Goal: Obtain resource: Obtain resource

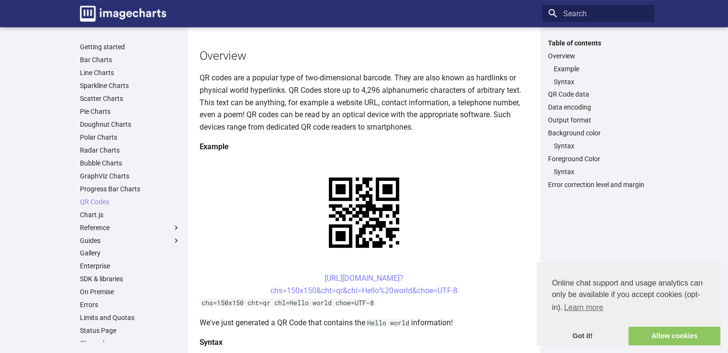
scroll to position [91, 0]
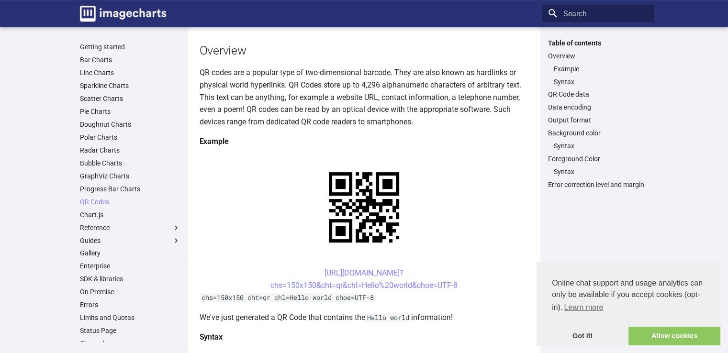
drag, startPoint x: 305, startPoint y: 181, endPoint x: 461, endPoint y: 197, distance: 156.8
click at [461, 267] on center "[URL][DOMAIN_NAME]? chs=150x150&cht=qr&chl=Hello%20world&choe=UTF-8" at bounding box center [364, 279] width 329 height 24
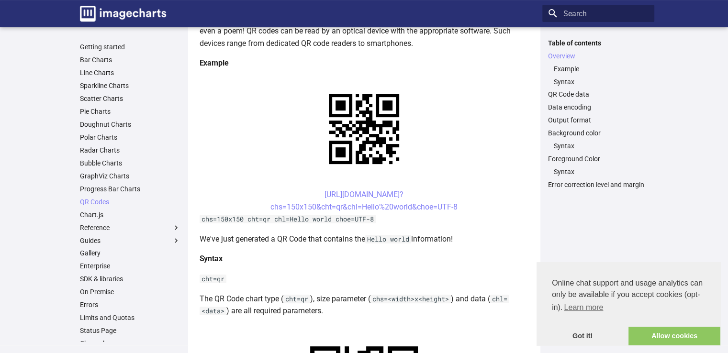
scroll to position [170, 0]
click at [348, 190] on link "[URL][DOMAIN_NAME]? chs=150x150&cht=qr&chl=Hello%20world&choe=UTF-8" at bounding box center [363, 201] width 187 height 22
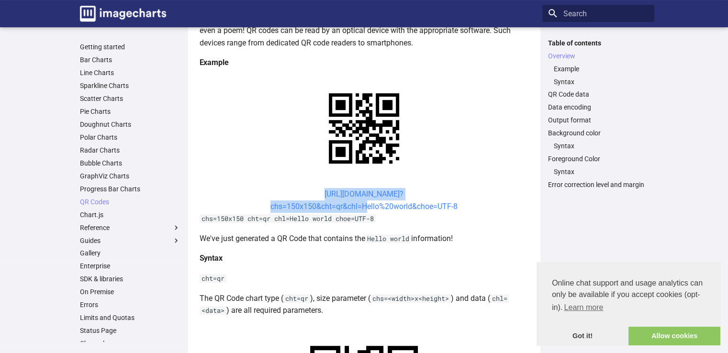
drag, startPoint x: 303, startPoint y: 100, endPoint x: 361, endPoint y: 117, distance: 60.0
click at [361, 188] on center "[URL][DOMAIN_NAME]? chs=150x150&cht=qr&chl=Hello%20world&choe=UTF-8" at bounding box center [364, 200] width 329 height 24
copy link "[URL][DOMAIN_NAME]? chs=150x150&cht=qr&chl="
